Goal: Check status

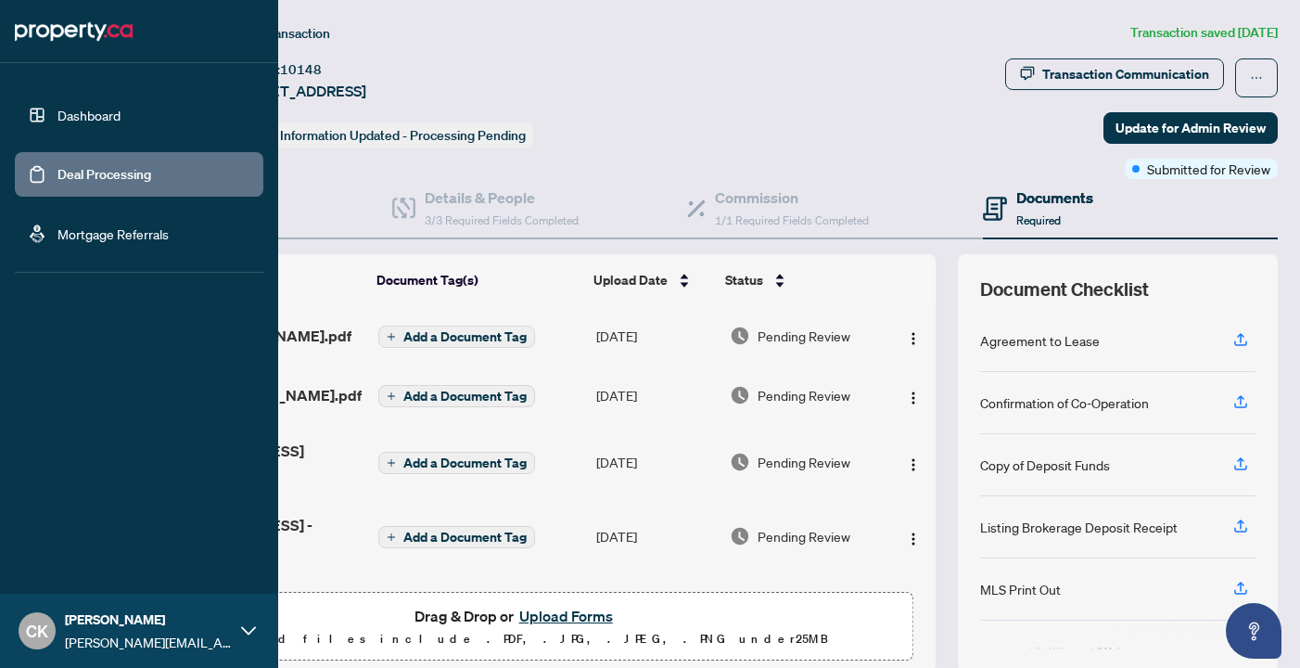
click at [106, 119] on link "Dashboard" at bounding box center [88, 115] width 63 height 17
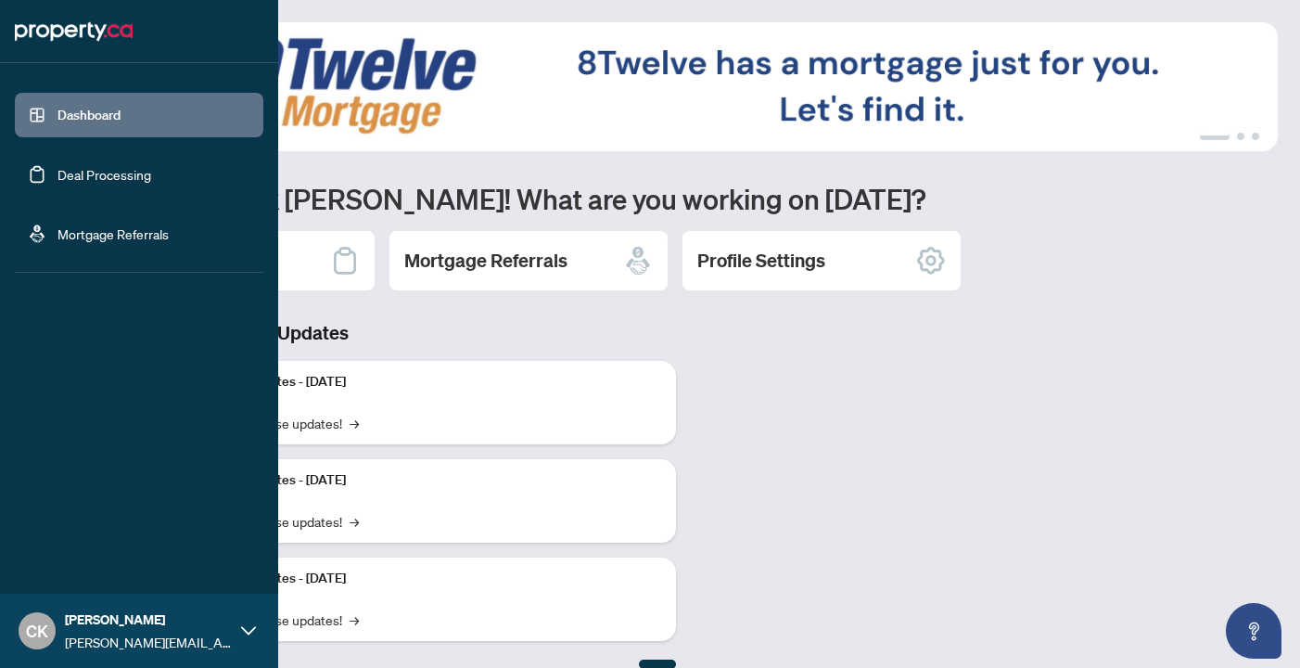
click at [116, 172] on link "Deal Processing" at bounding box center [104, 174] width 94 height 17
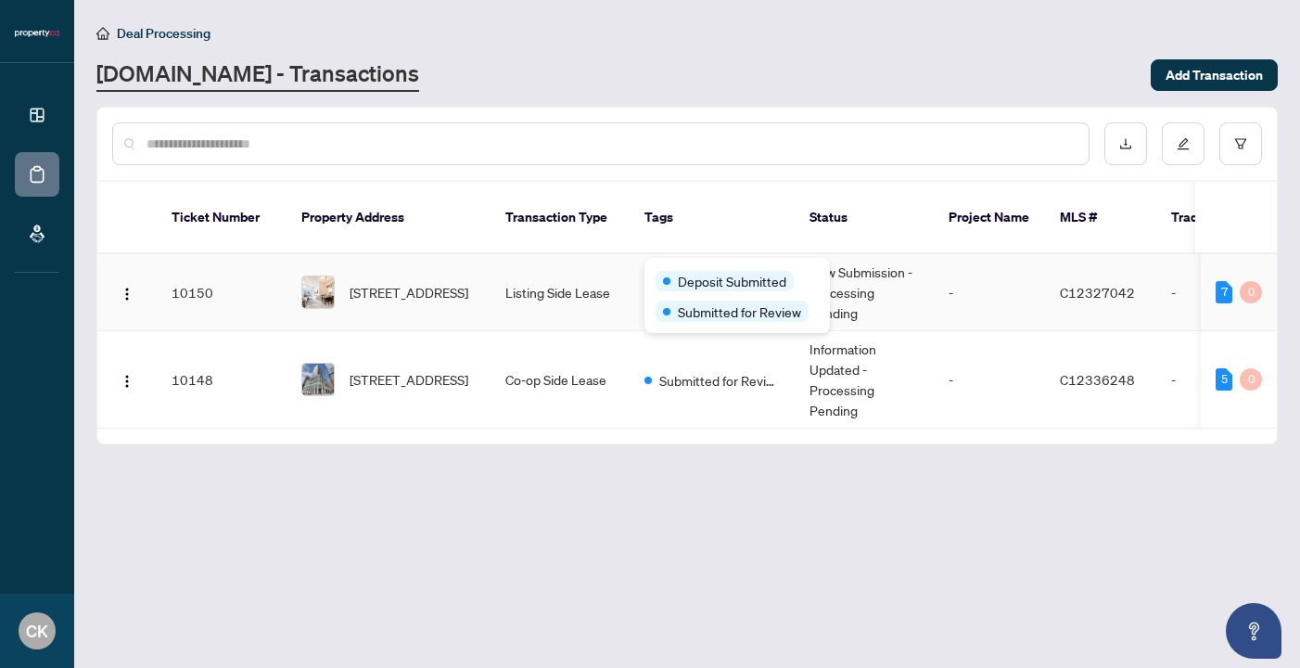
click at [698, 268] on div "Deposit Submitted Submitted for Review" at bounding box center [736, 295] width 185 height 75
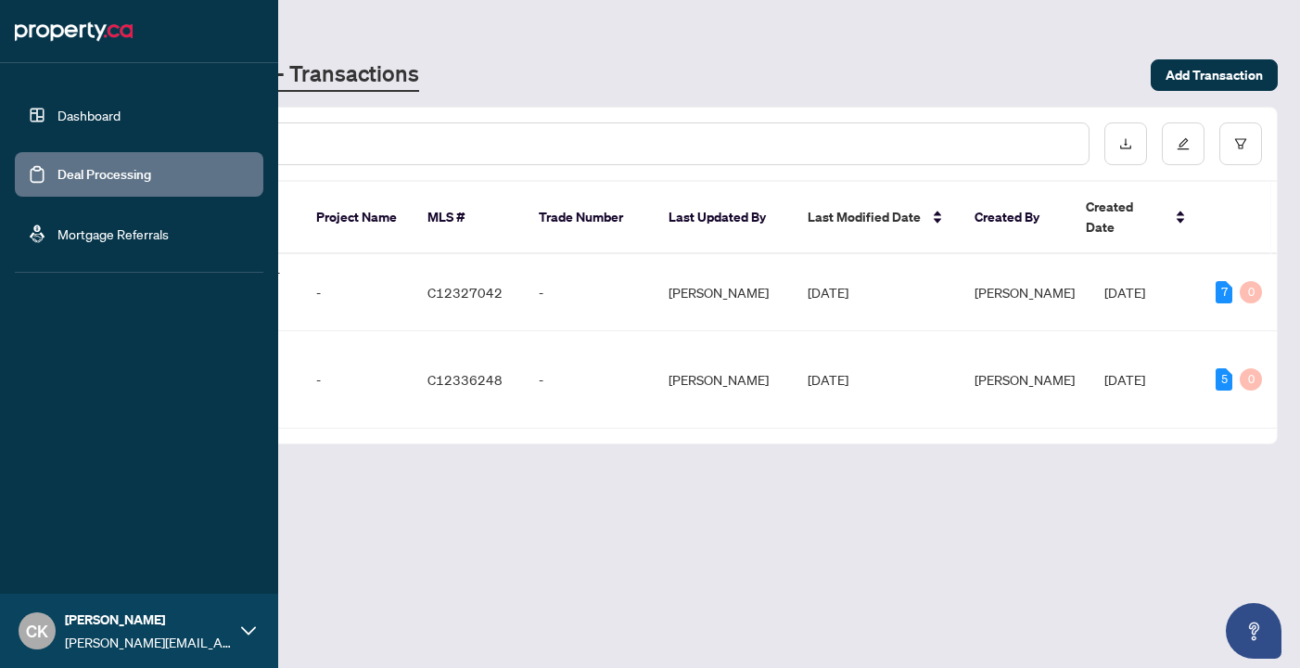
click at [103, 114] on link "Dashboard" at bounding box center [88, 115] width 63 height 17
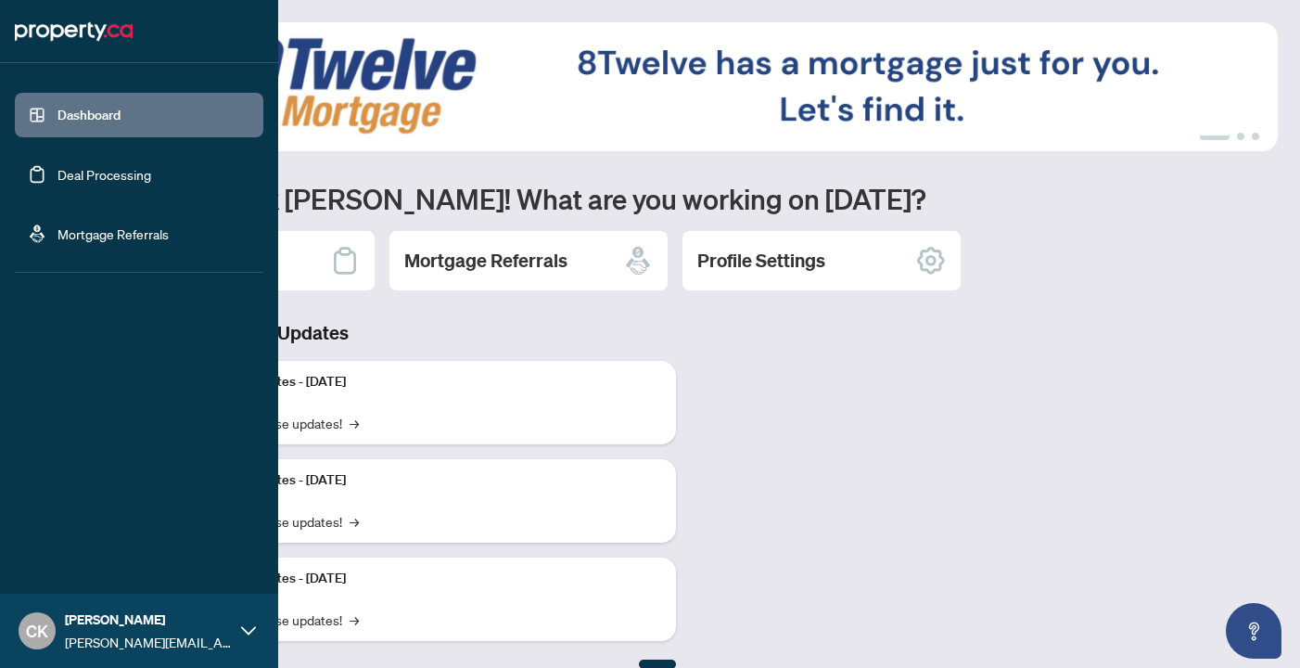
click at [57, 166] on link "Deal Processing" at bounding box center [104, 174] width 94 height 17
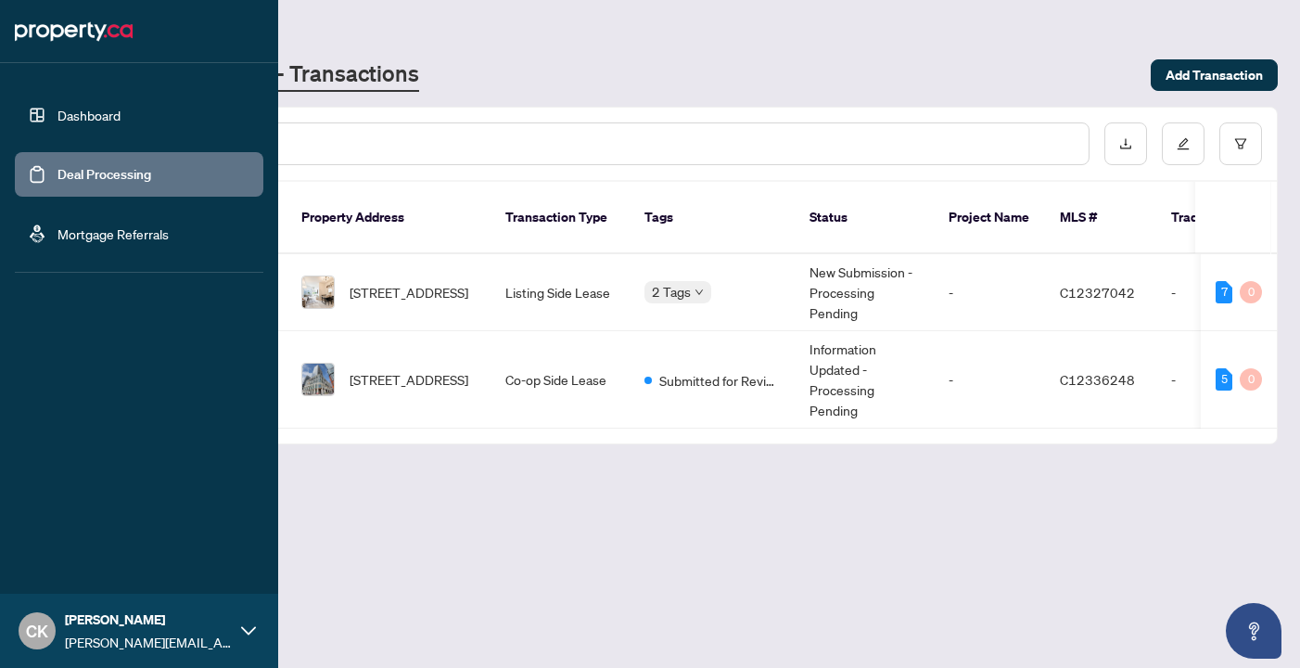
click at [86, 119] on link "Dashboard" at bounding box center [88, 115] width 63 height 17
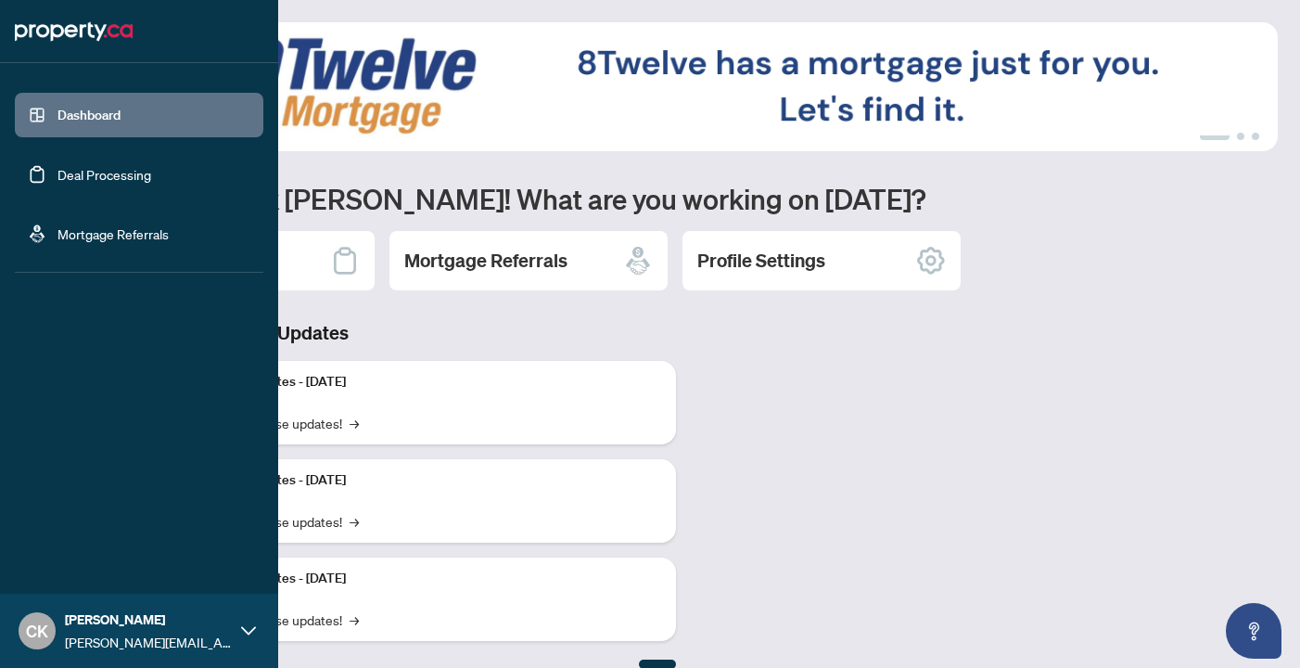
click at [108, 179] on link "Deal Processing" at bounding box center [104, 174] width 94 height 17
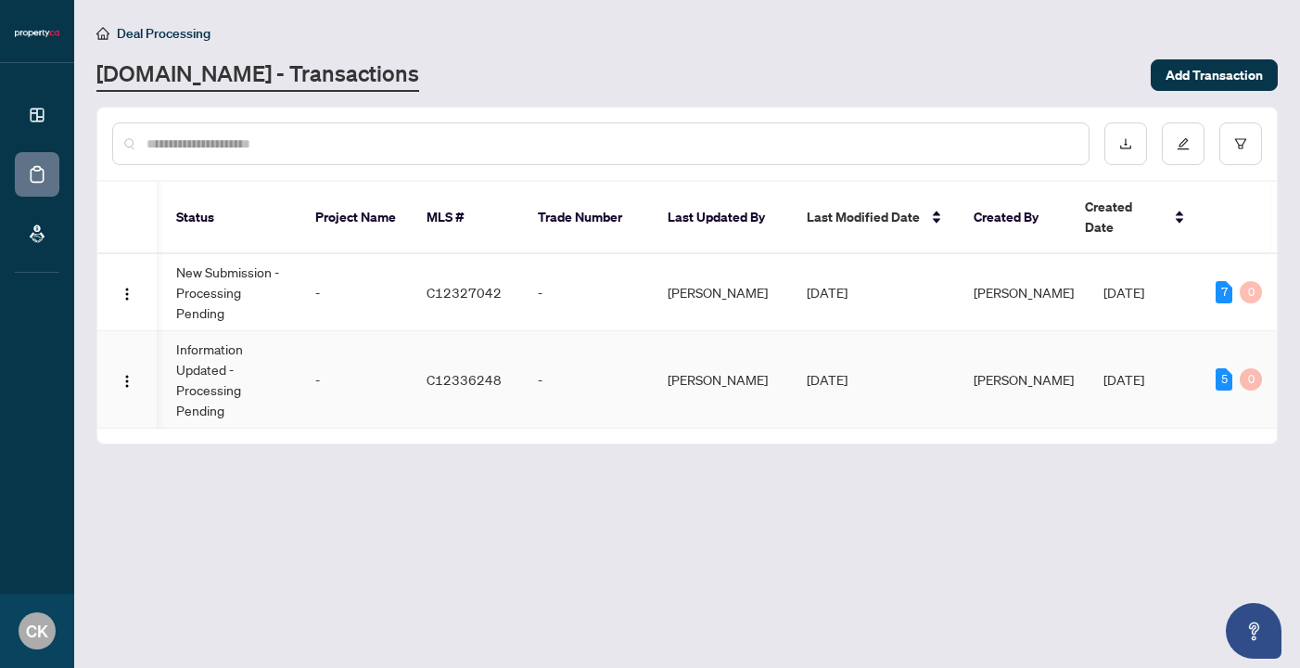
scroll to position [0, 632]
